Goal: Check status: Check status

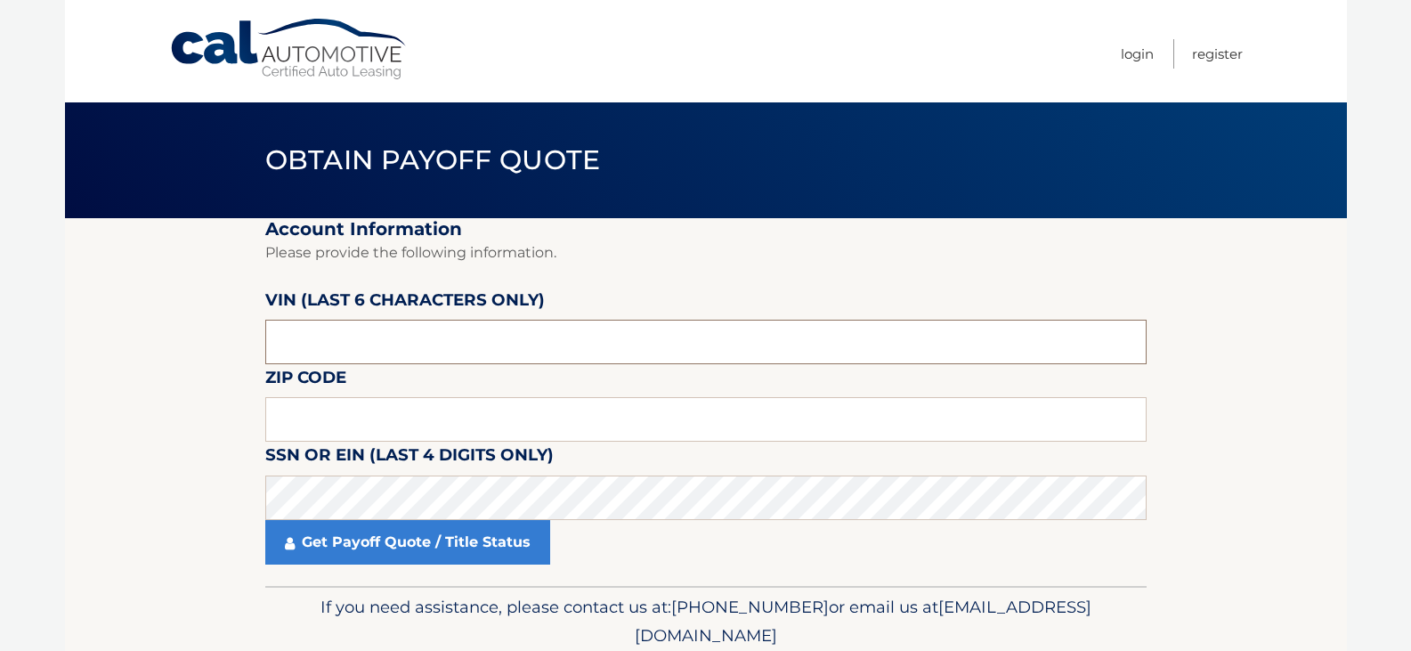
click at [378, 343] on input "text" at bounding box center [706, 342] width 882 height 45
type input "530579"
type input "19083"
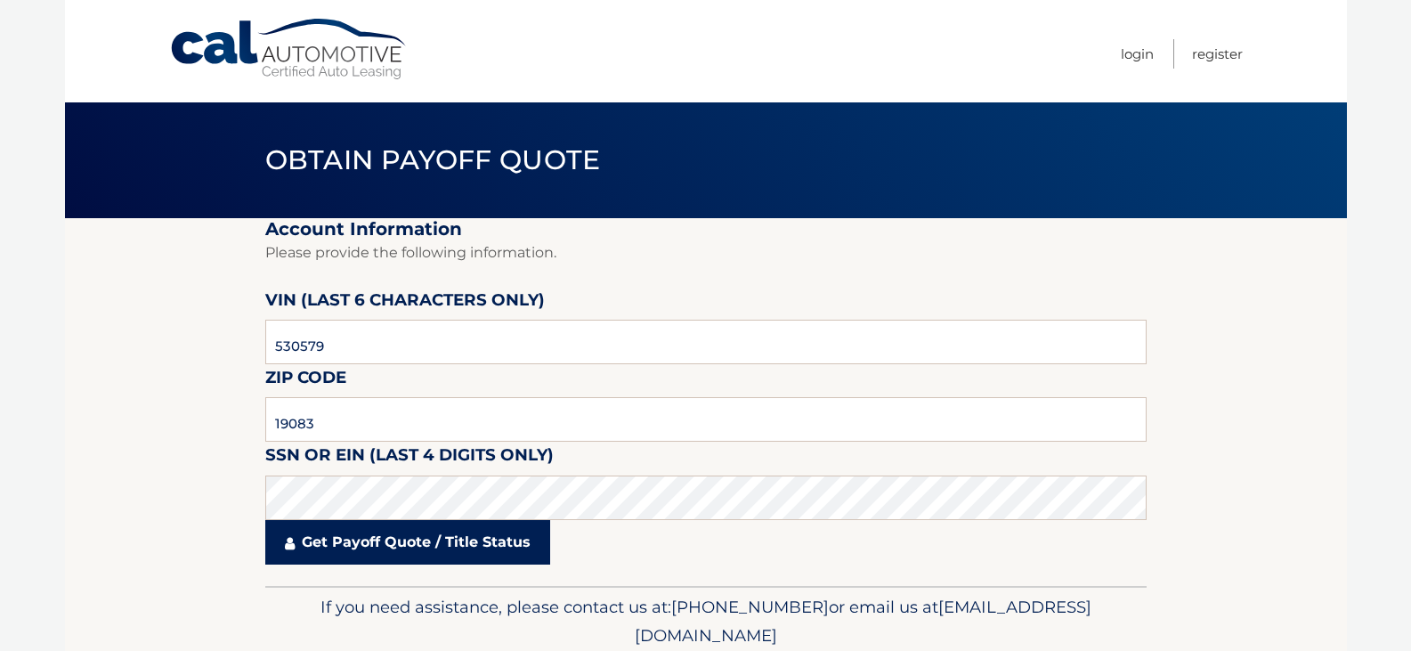
click at [351, 553] on link "Get Payoff Quote / Title Status" at bounding box center [407, 542] width 285 height 45
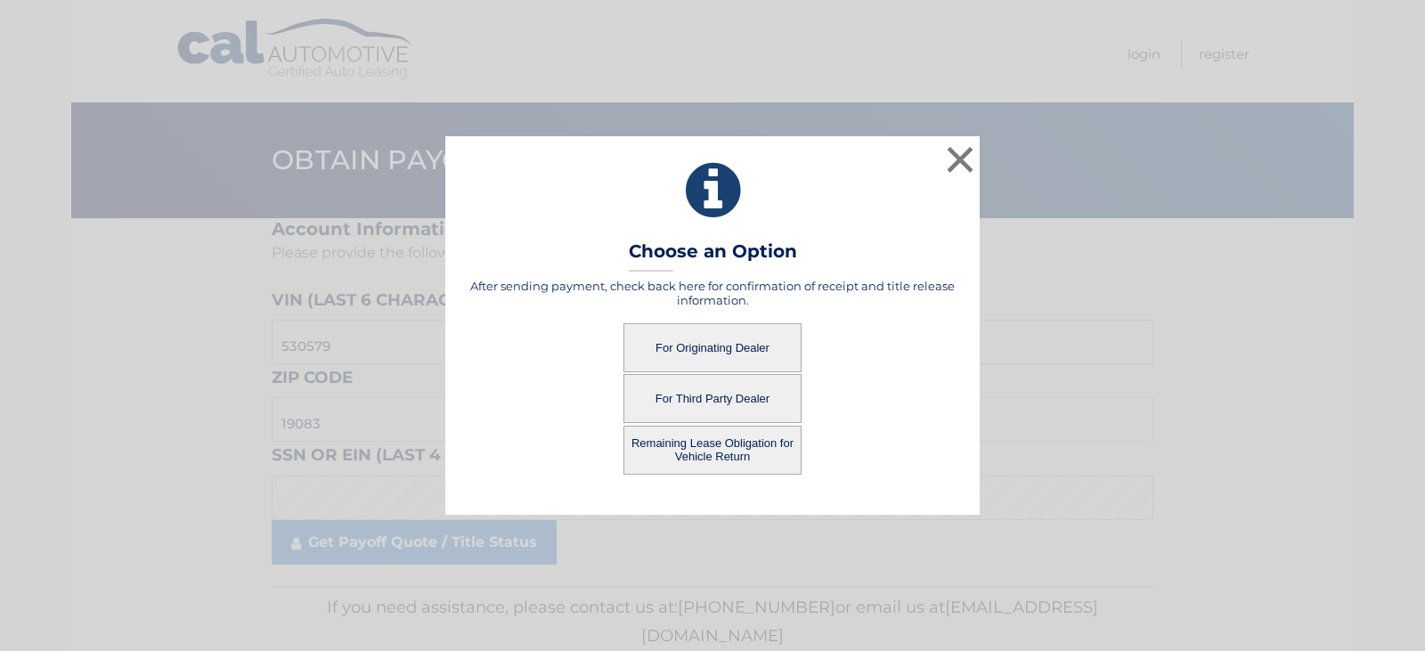
click at [711, 347] on button "For Originating Dealer" at bounding box center [712, 347] width 178 height 49
click at [715, 348] on button "For Originating Dealer" at bounding box center [712, 347] width 178 height 49
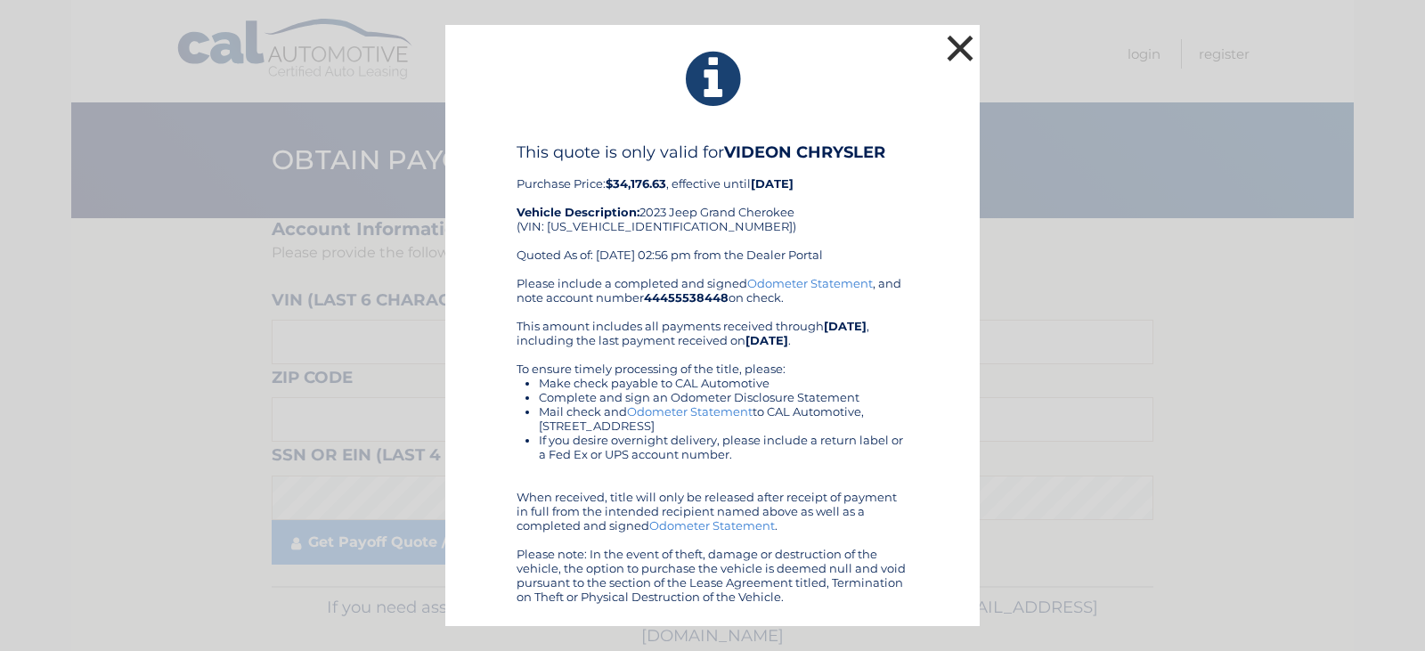
click at [956, 46] on button "×" at bounding box center [960, 48] width 36 height 36
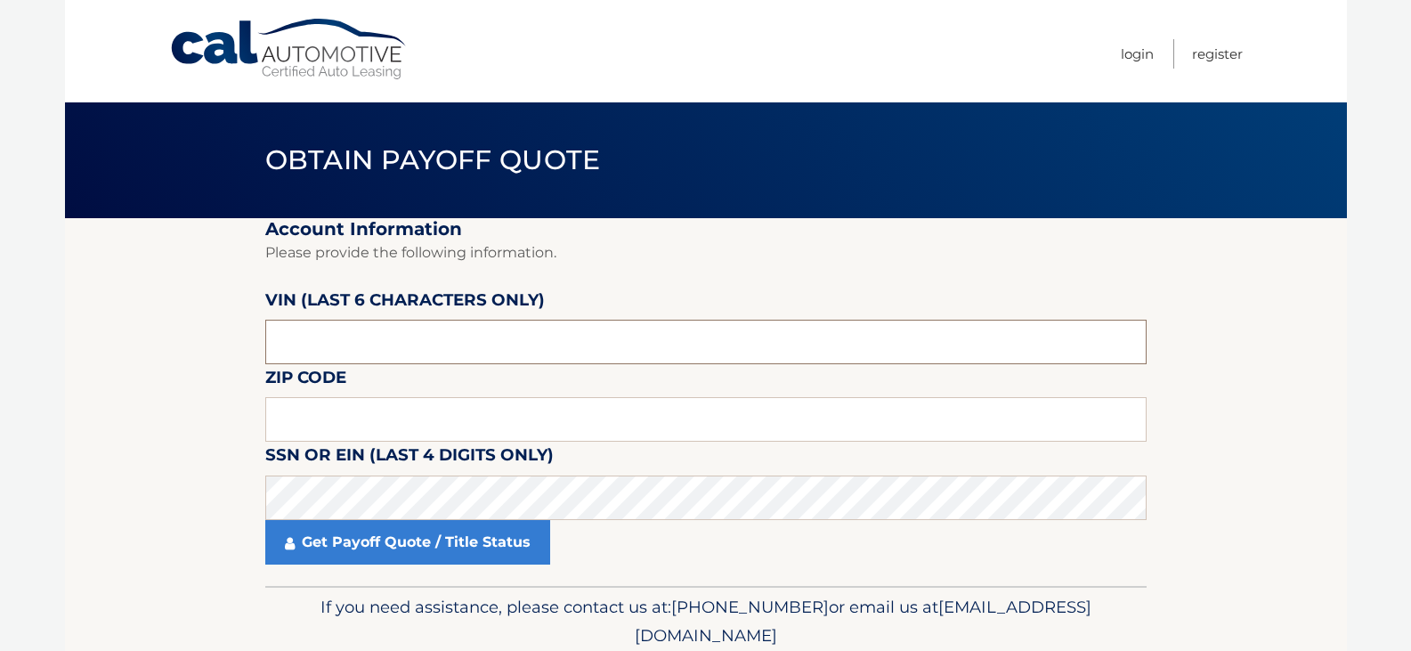
click at [459, 346] on input "text" at bounding box center [706, 342] width 882 height 45
type input "530579"
type input "19083"
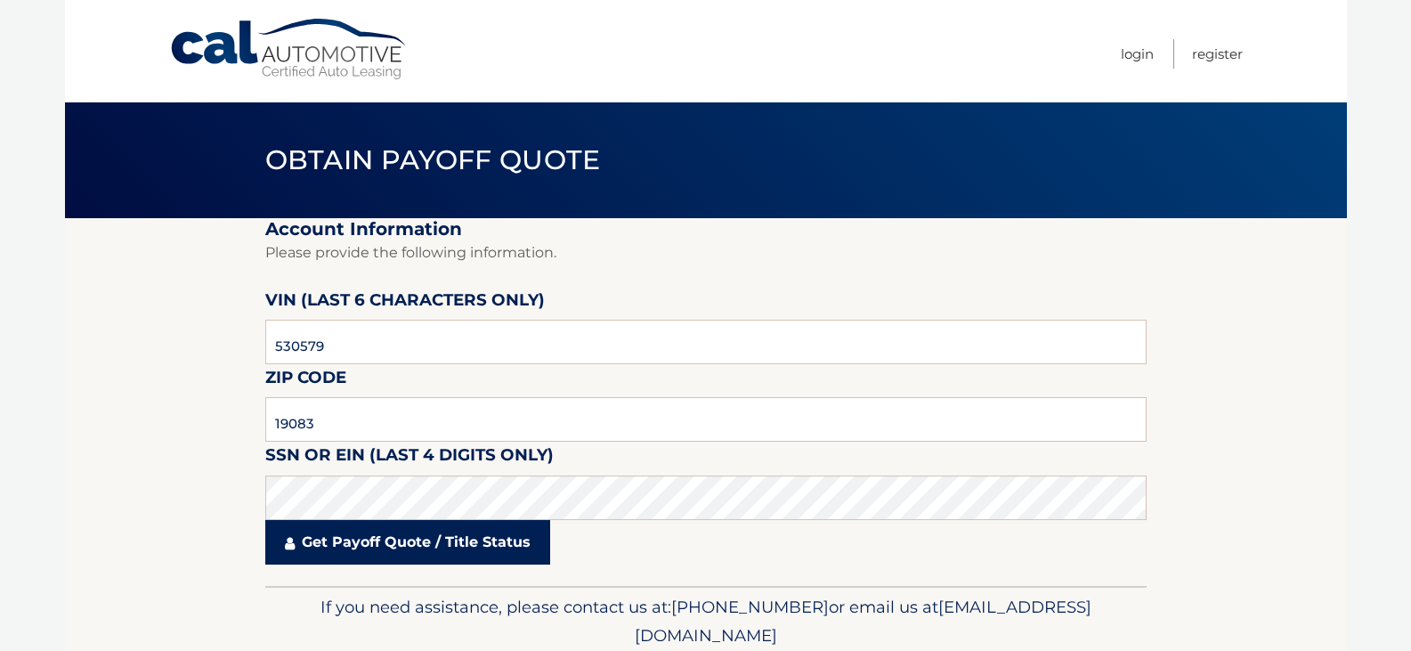
click at [417, 539] on link "Get Payoff Quote / Title Status" at bounding box center [407, 542] width 285 height 45
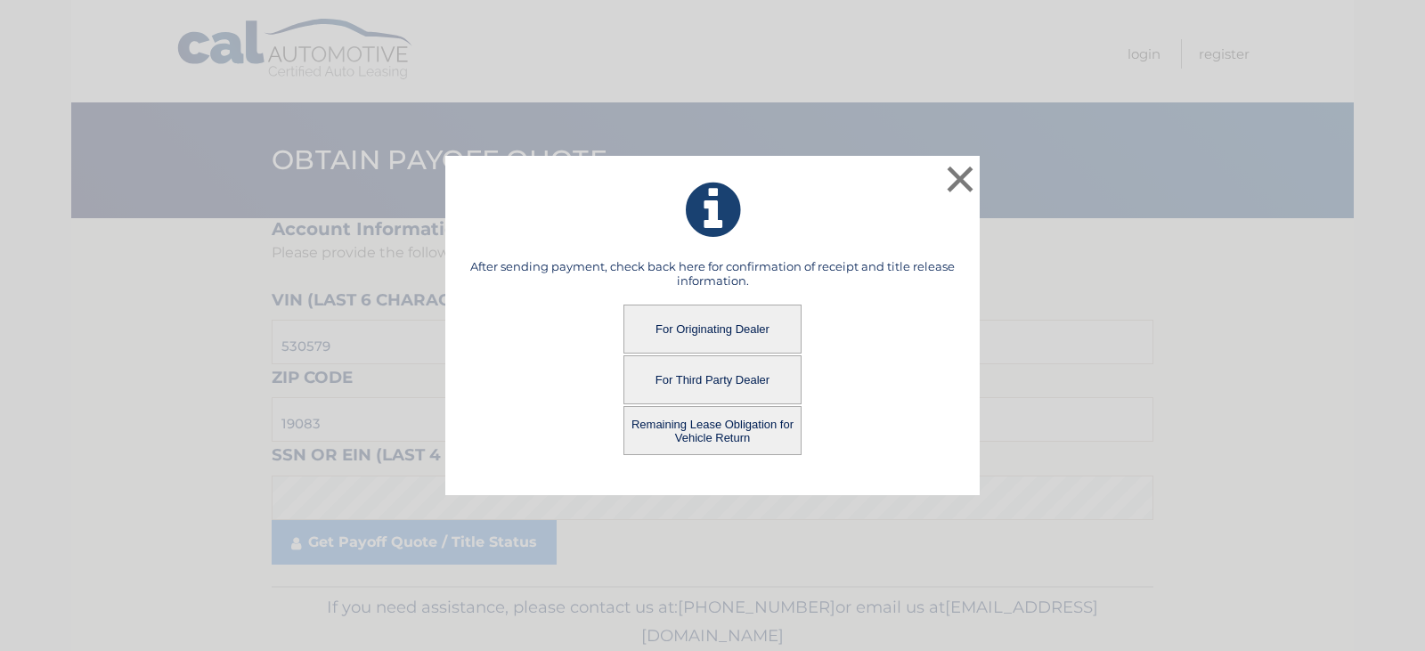
click at [700, 428] on button "Remaining Lease Obligation for Vehicle Return" at bounding box center [712, 430] width 178 height 49
click at [728, 427] on button "Remaining Lease Obligation for Vehicle Return" at bounding box center [712, 430] width 178 height 49
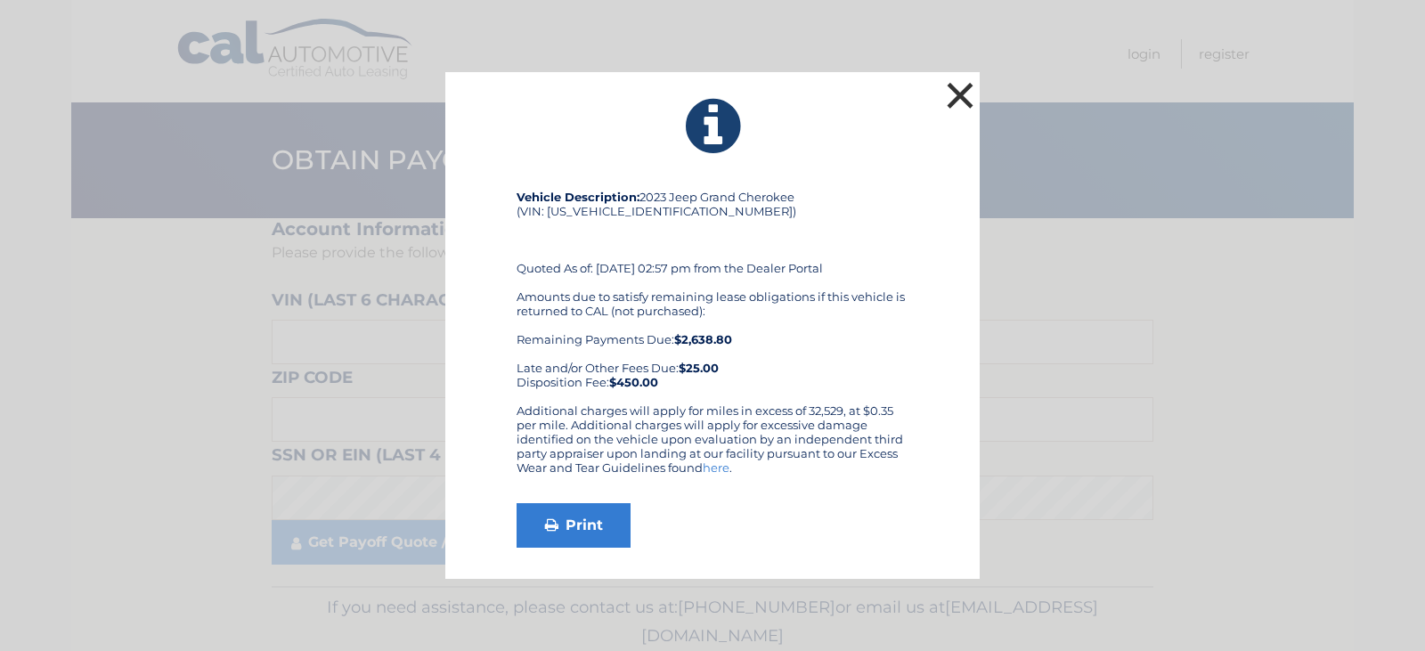
click at [965, 90] on button "×" at bounding box center [960, 95] width 36 height 36
